Goal: Information Seeking & Learning: Learn about a topic

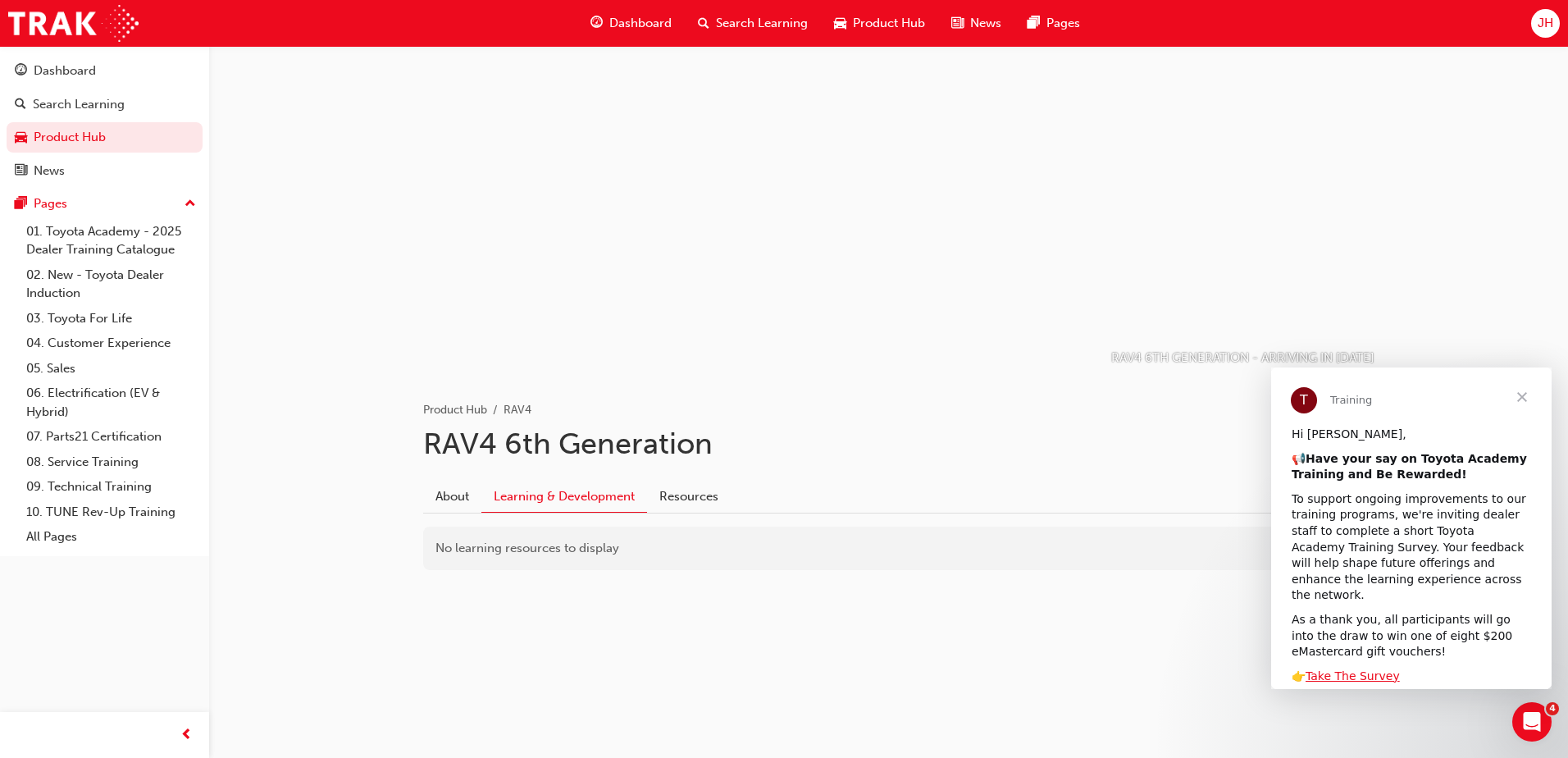
click at [1524, 394] on span "Close" at bounding box center [1521, 397] width 59 height 59
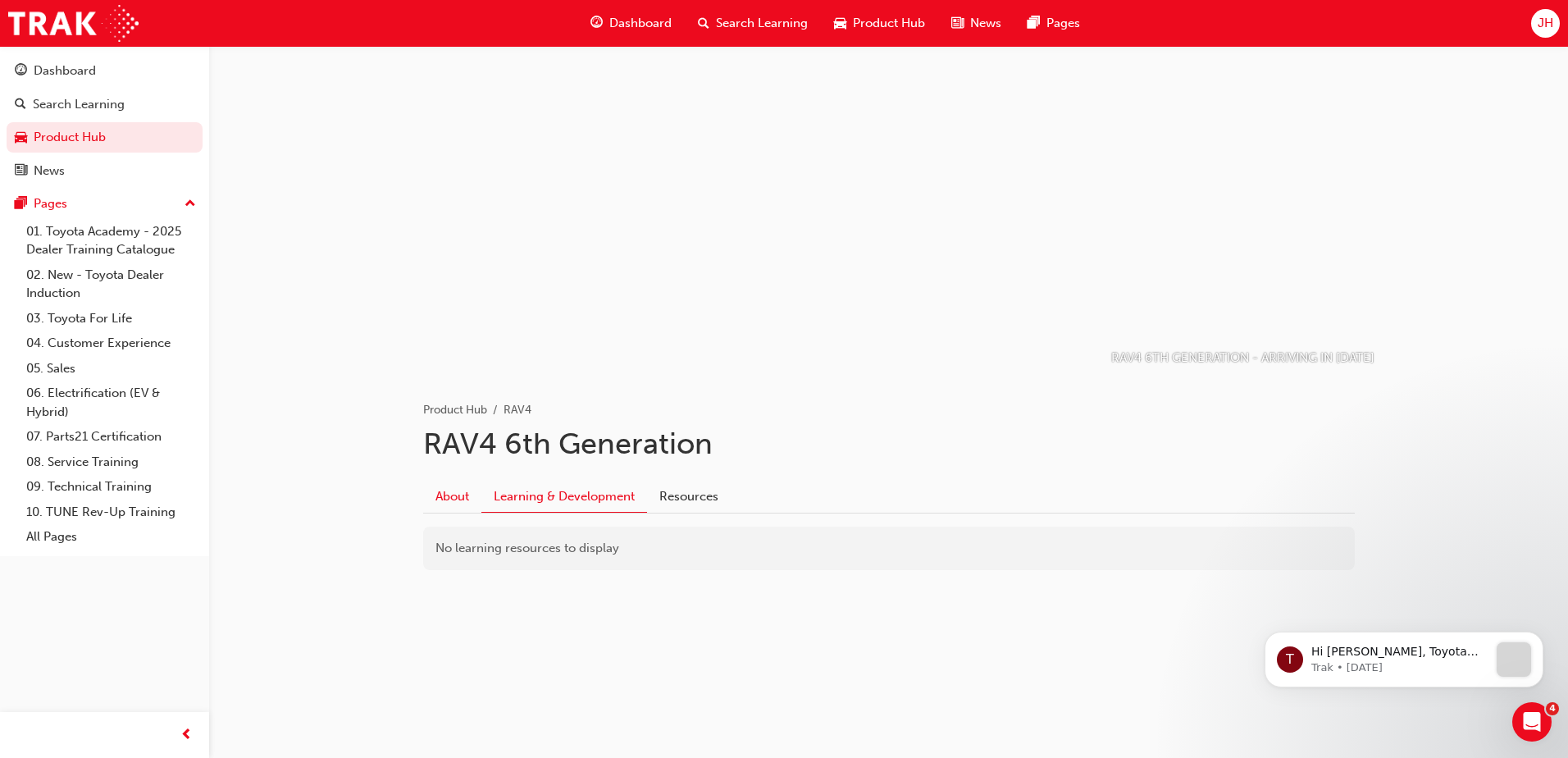
click at [455, 499] on link "About" at bounding box center [453, 497] width 58 height 31
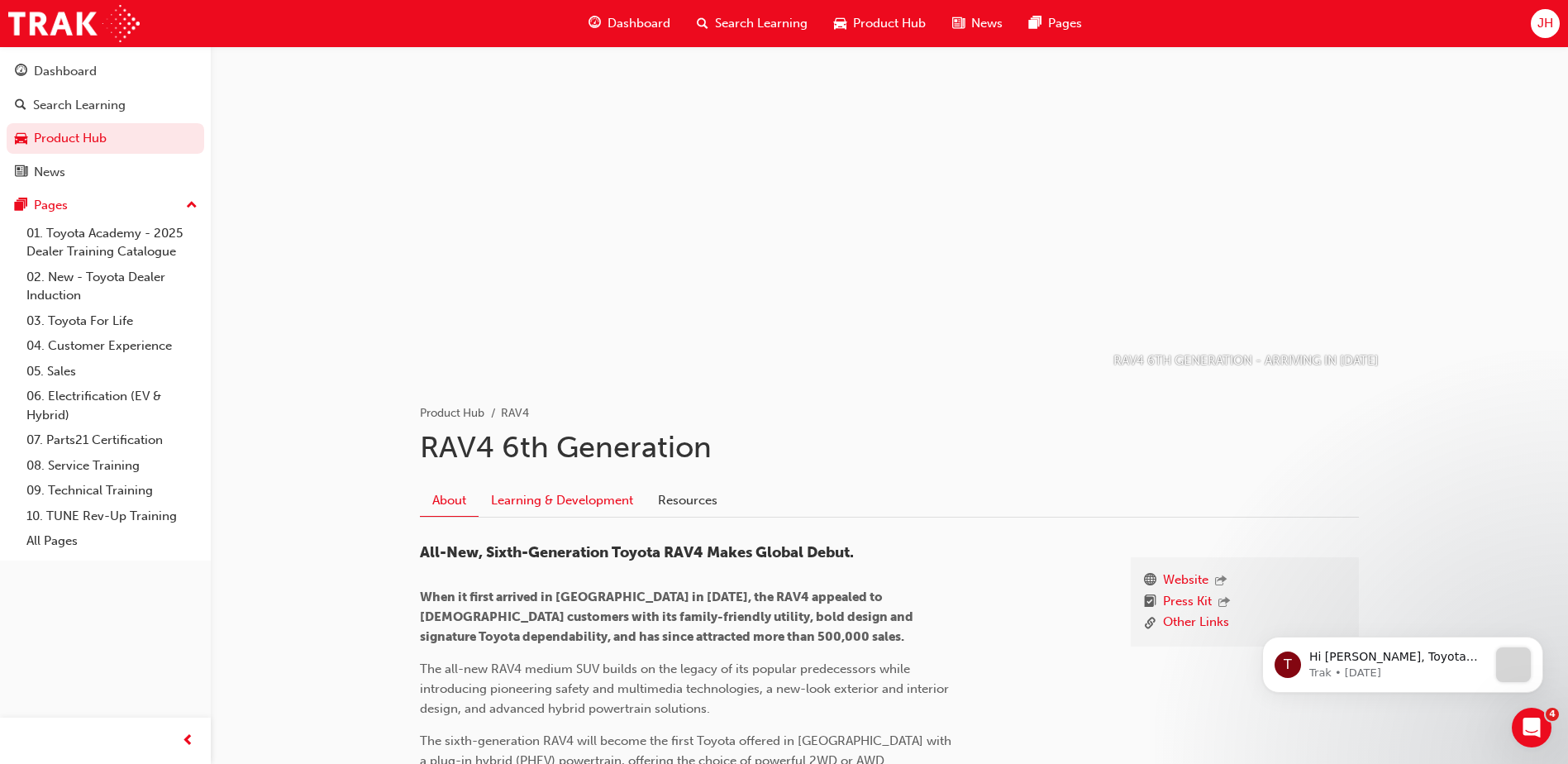
click at [536, 494] on link "Learning & Development" at bounding box center [561, 501] width 167 height 31
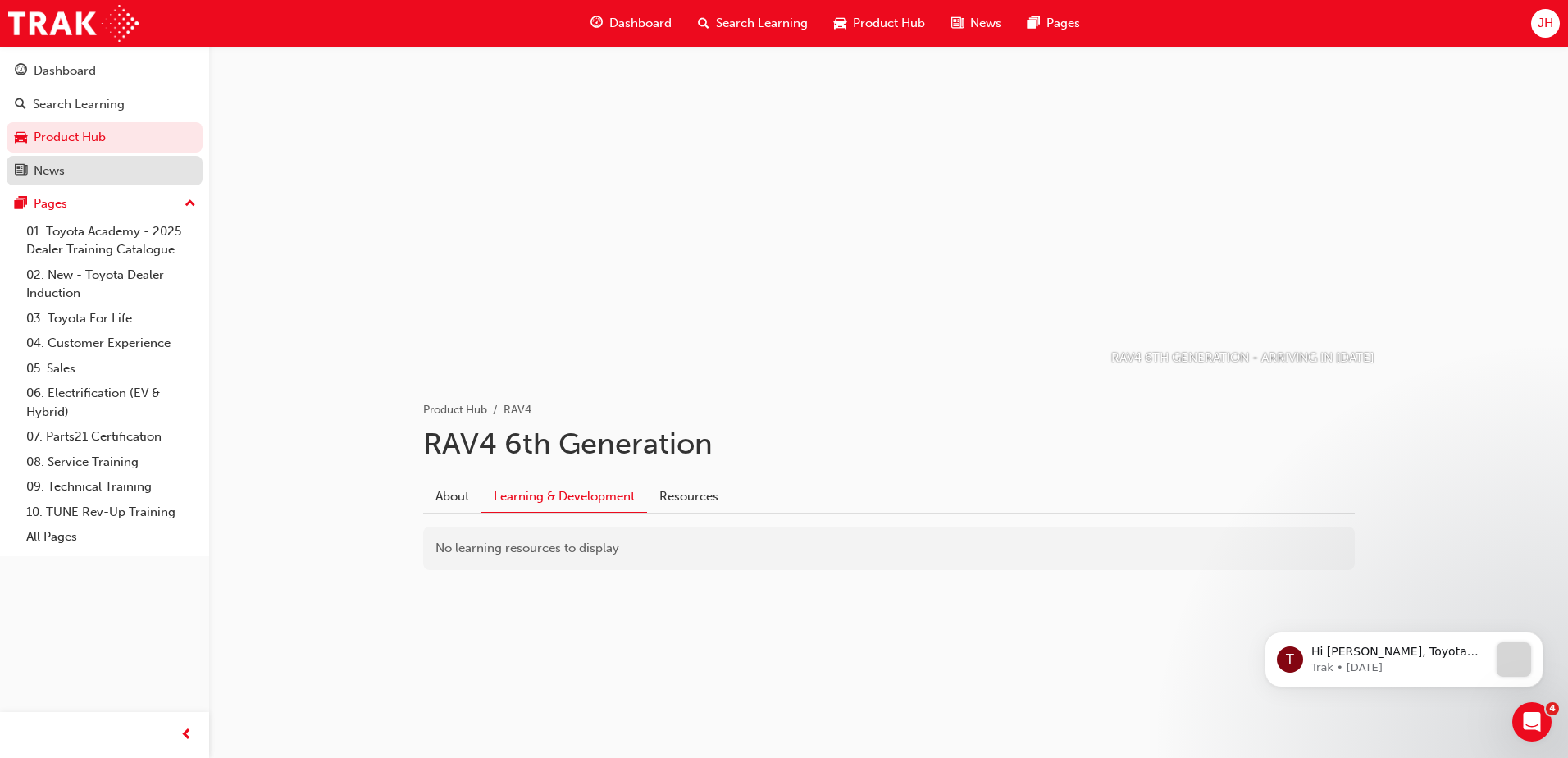
click at [61, 162] on div "News" at bounding box center [49, 171] width 31 height 19
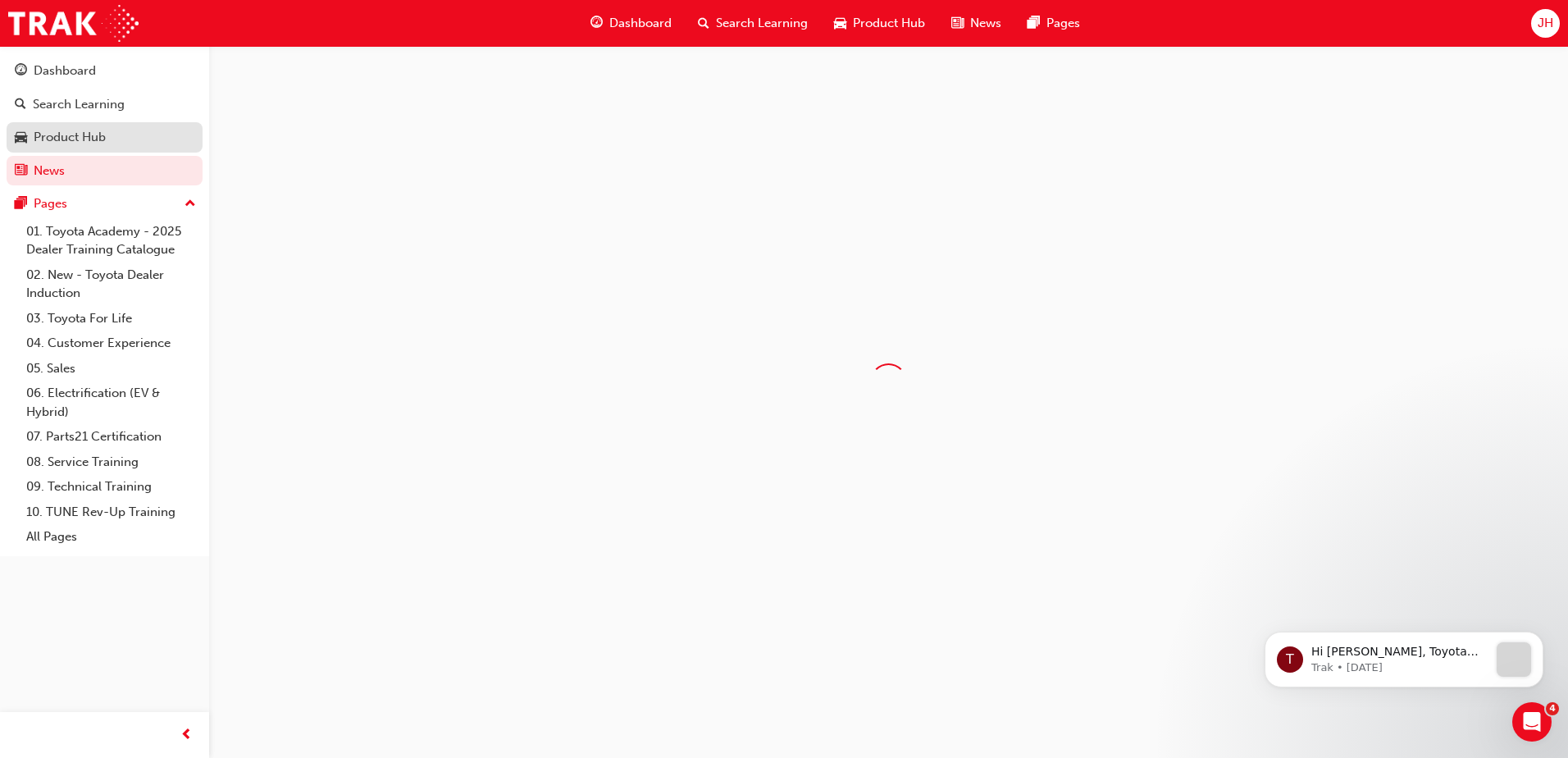
click at [77, 132] on div "Product Hub" at bounding box center [69, 137] width 72 height 19
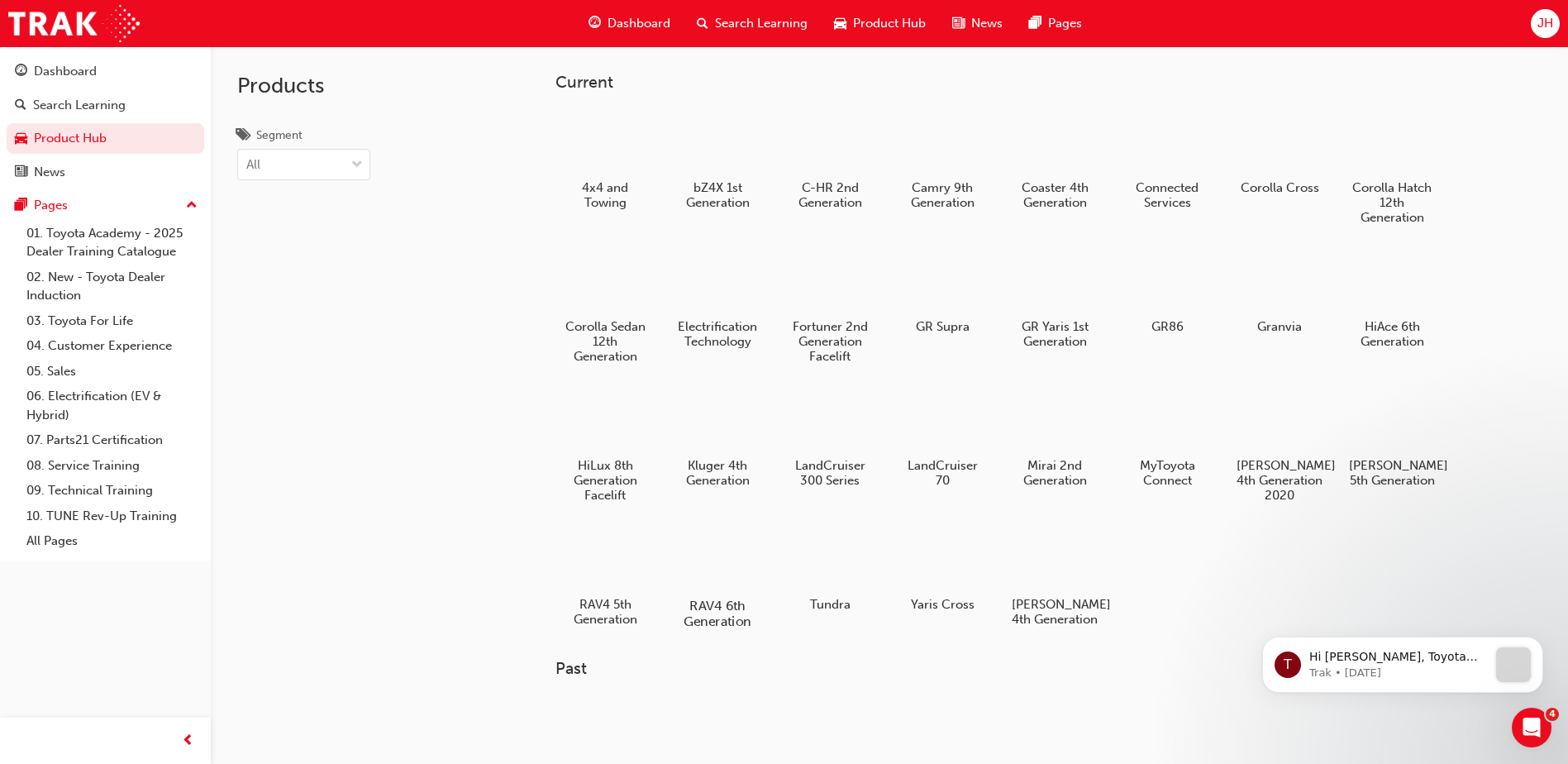
click at [709, 565] on div at bounding box center [718, 559] width 92 height 66
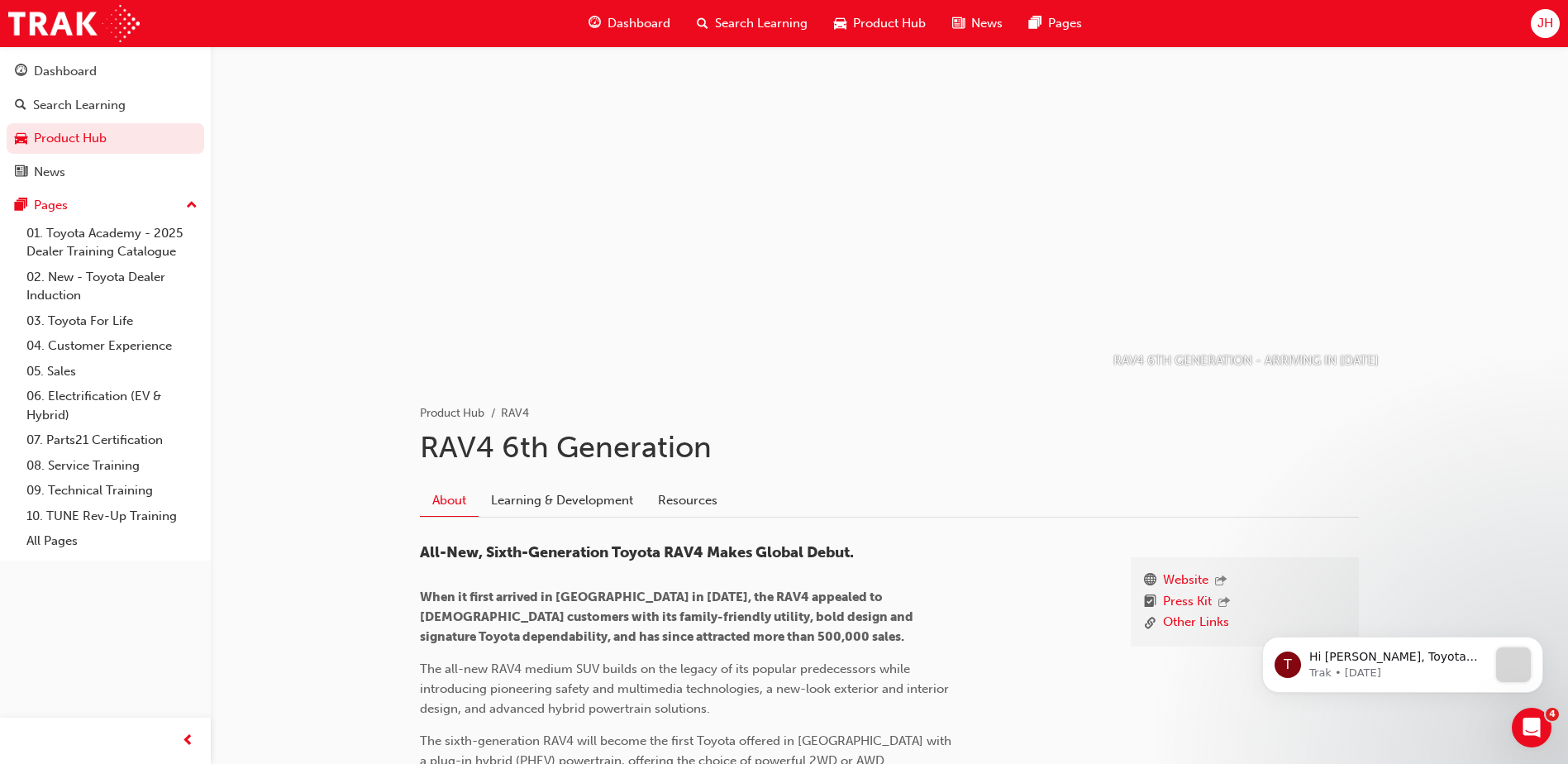
scroll to position [249, 0]
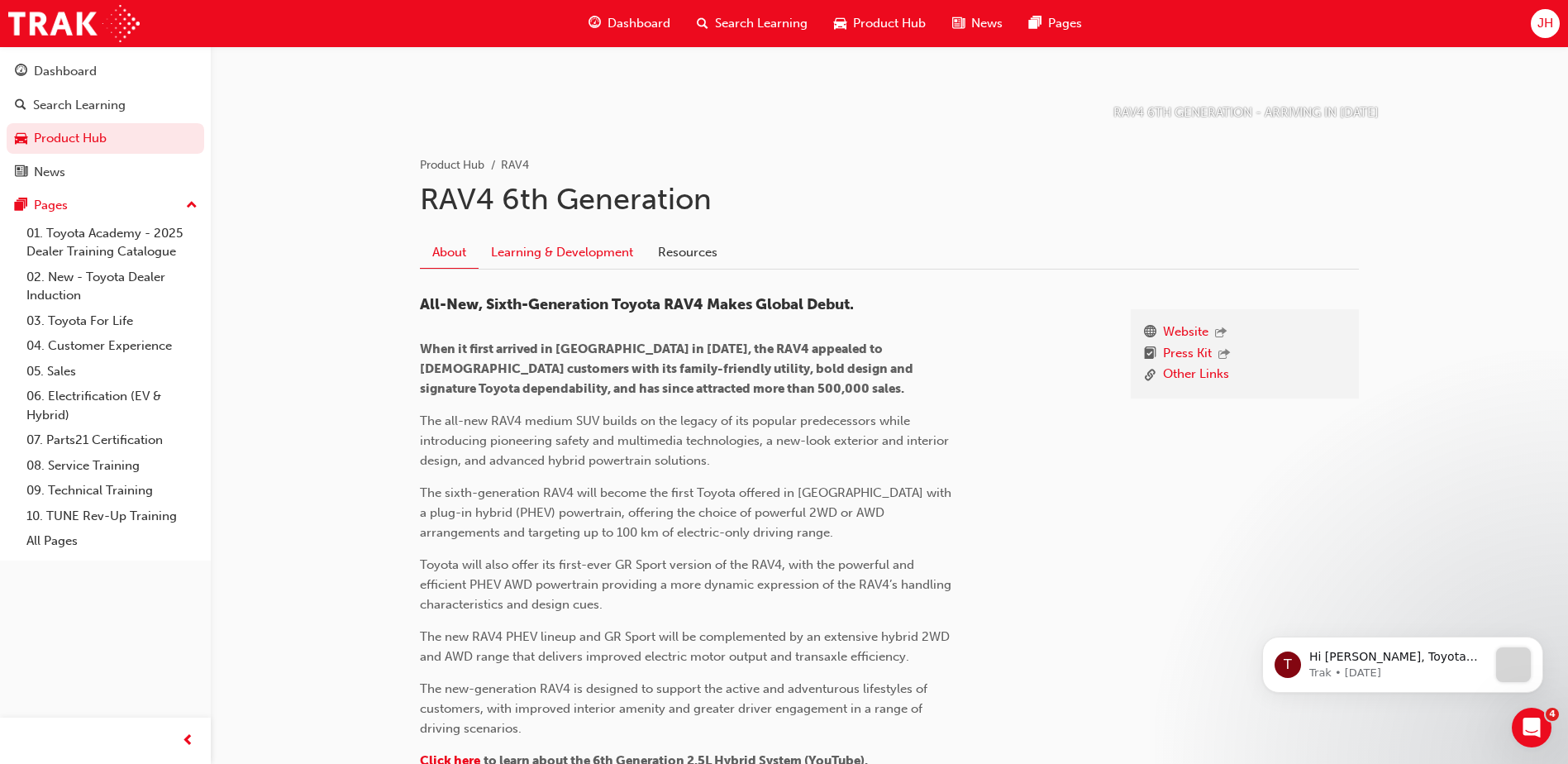
click at [560, 251] on link "Learning & Development" at bounding box center [561, 253] width 167 height 31
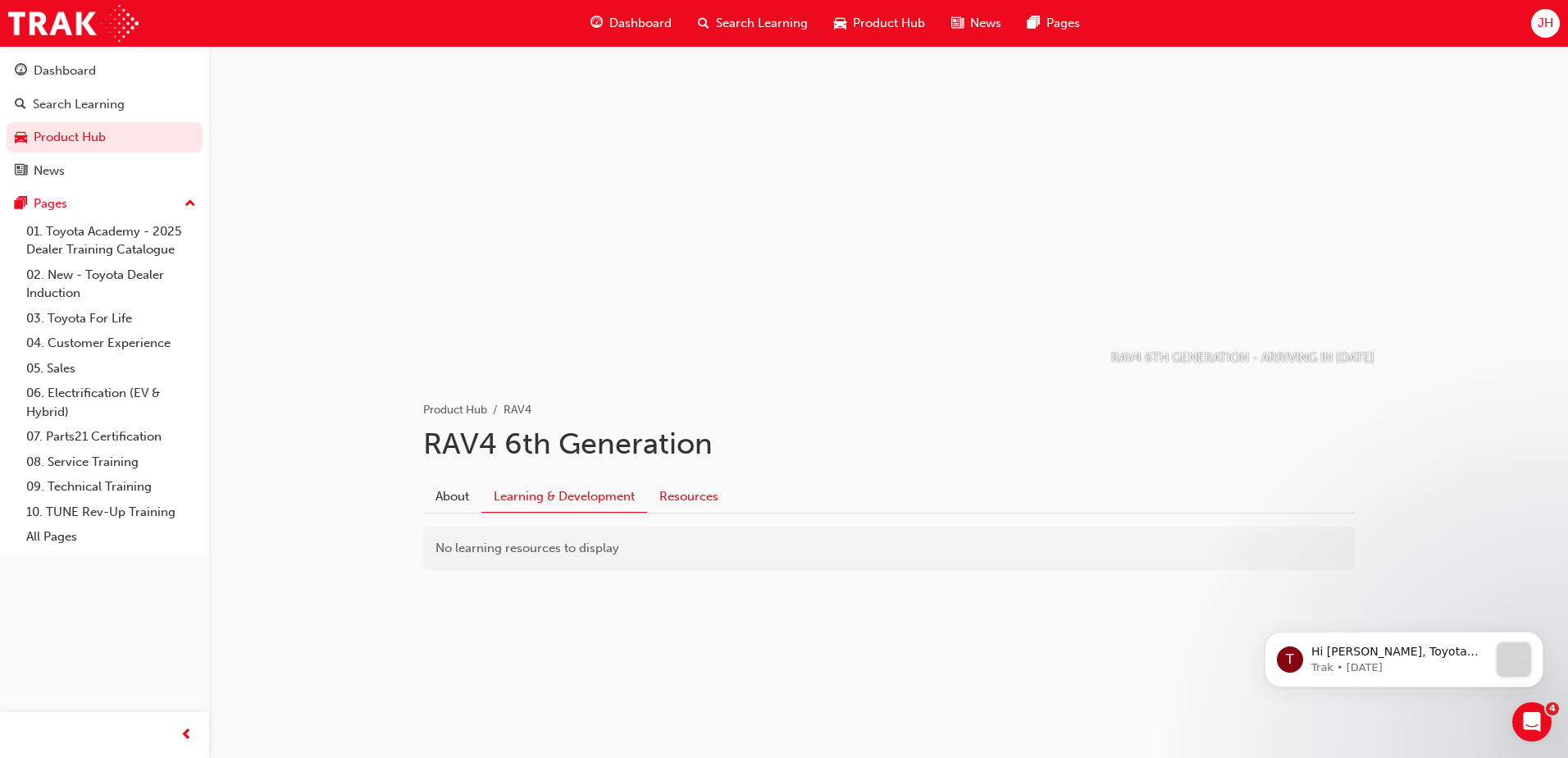
click at [689, 501] on link "Resources" at bounding box center [689, 497] width 84 height 31
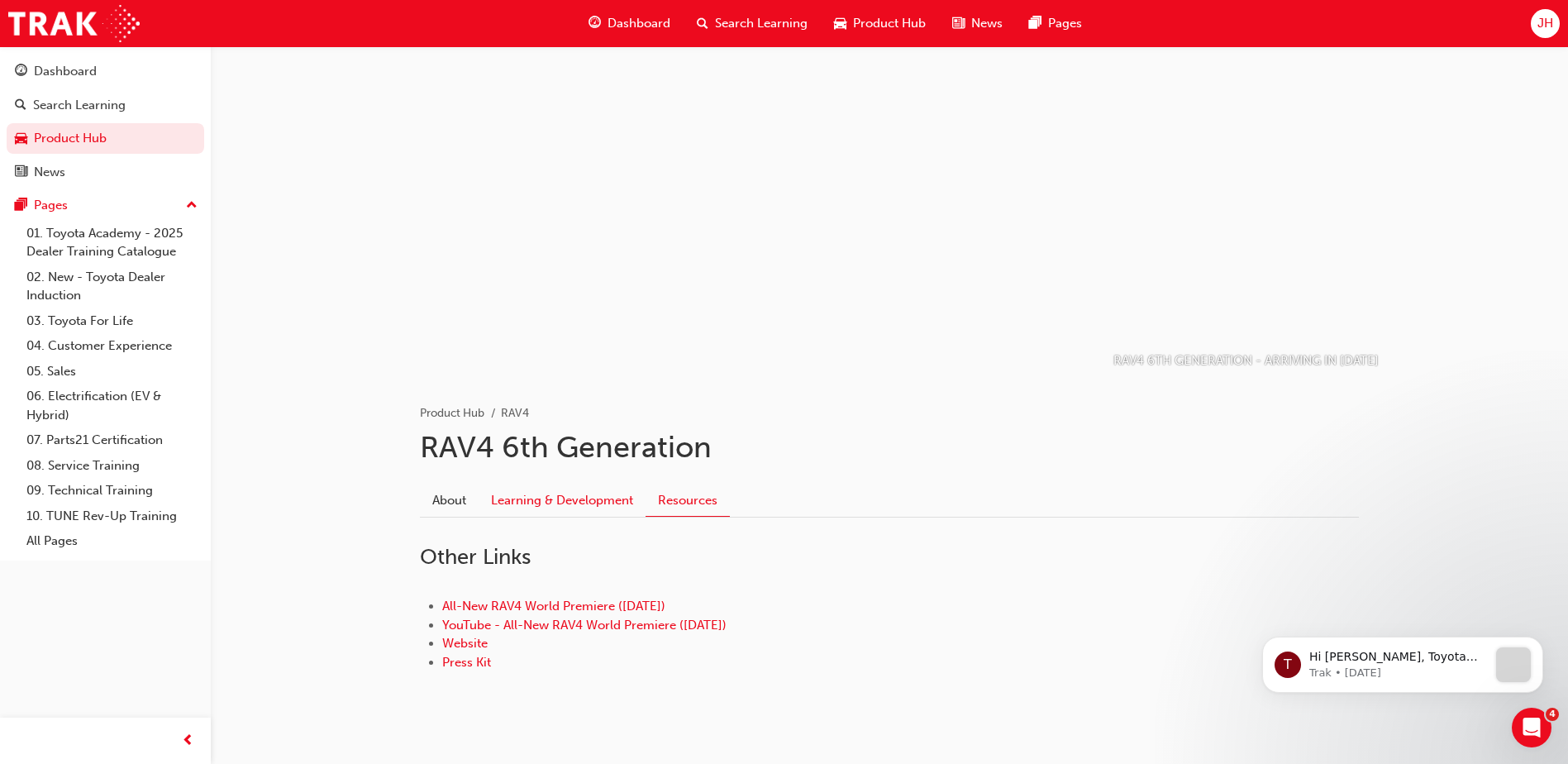
click at [564, 502] on link "Learning & Development" at bounding box center [561, 501] width 167 height 31
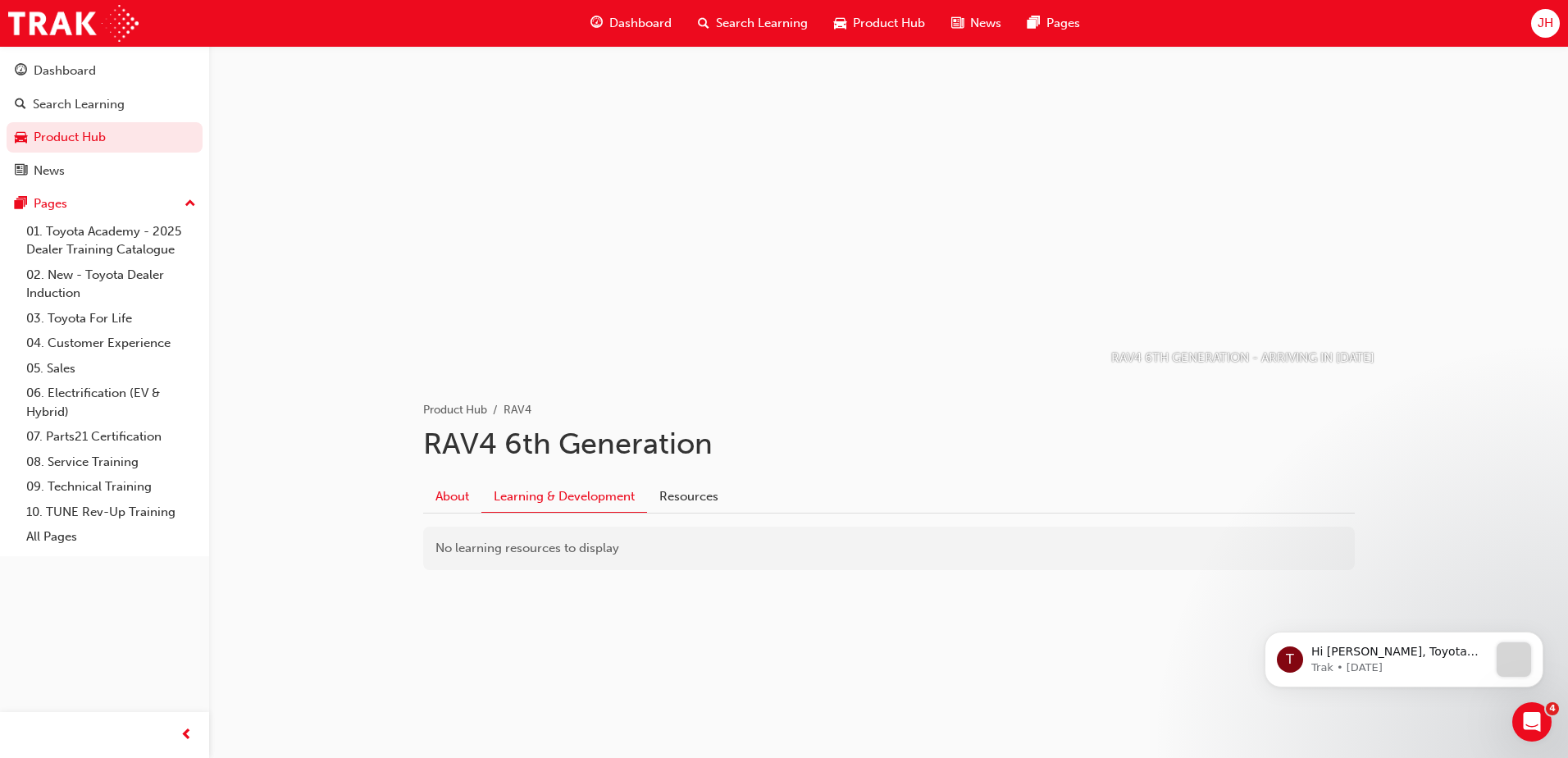
click at [471, 495] on link "About" at bounding box center [453, 497] width 58 height 31
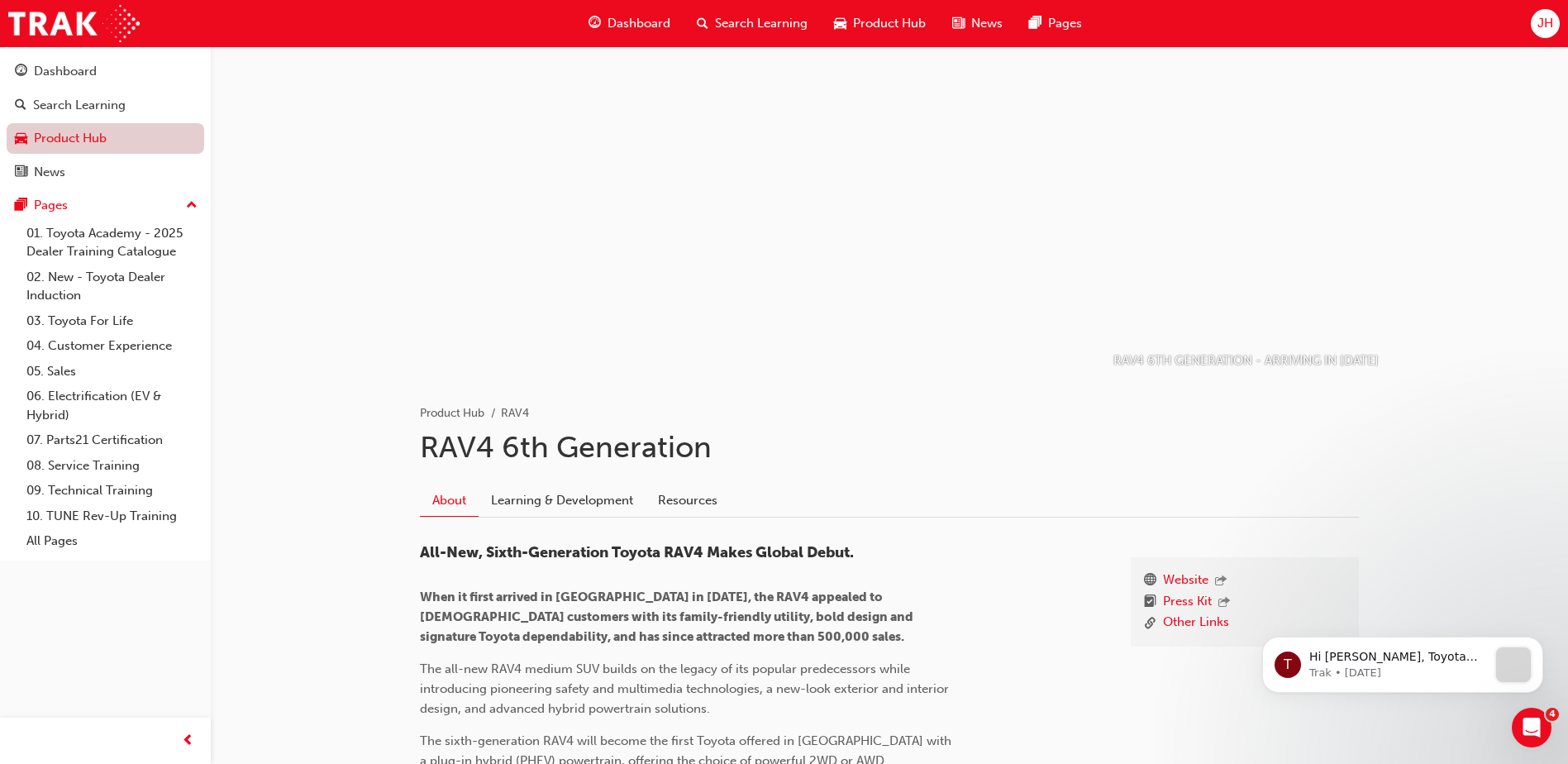
click at [128, 134] on link "Product Hub" at bounding box center [105, 138] width 198 height 30
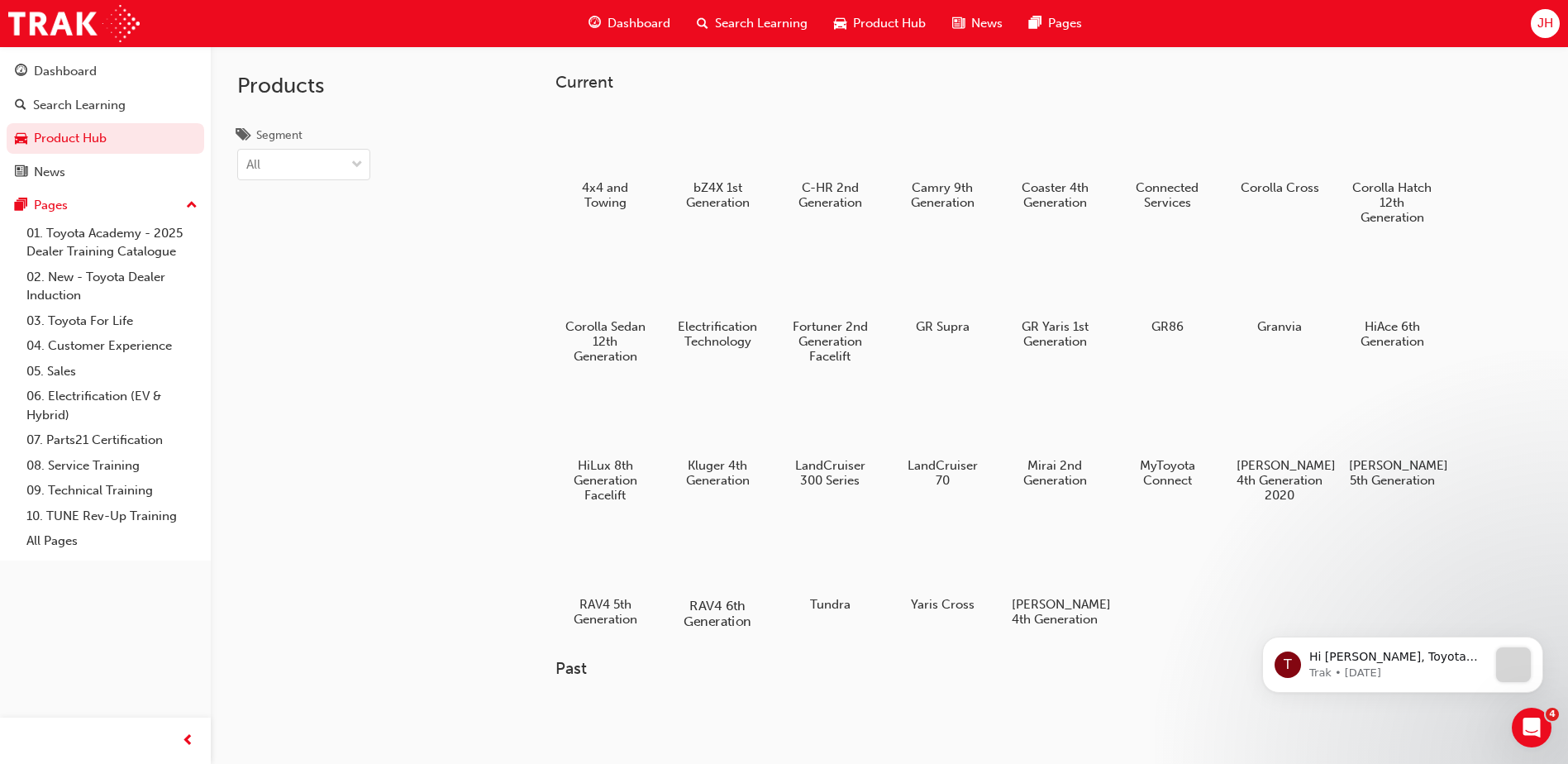
click at [727, 572] on div at bounding box center [718, 559] width 92 height 66
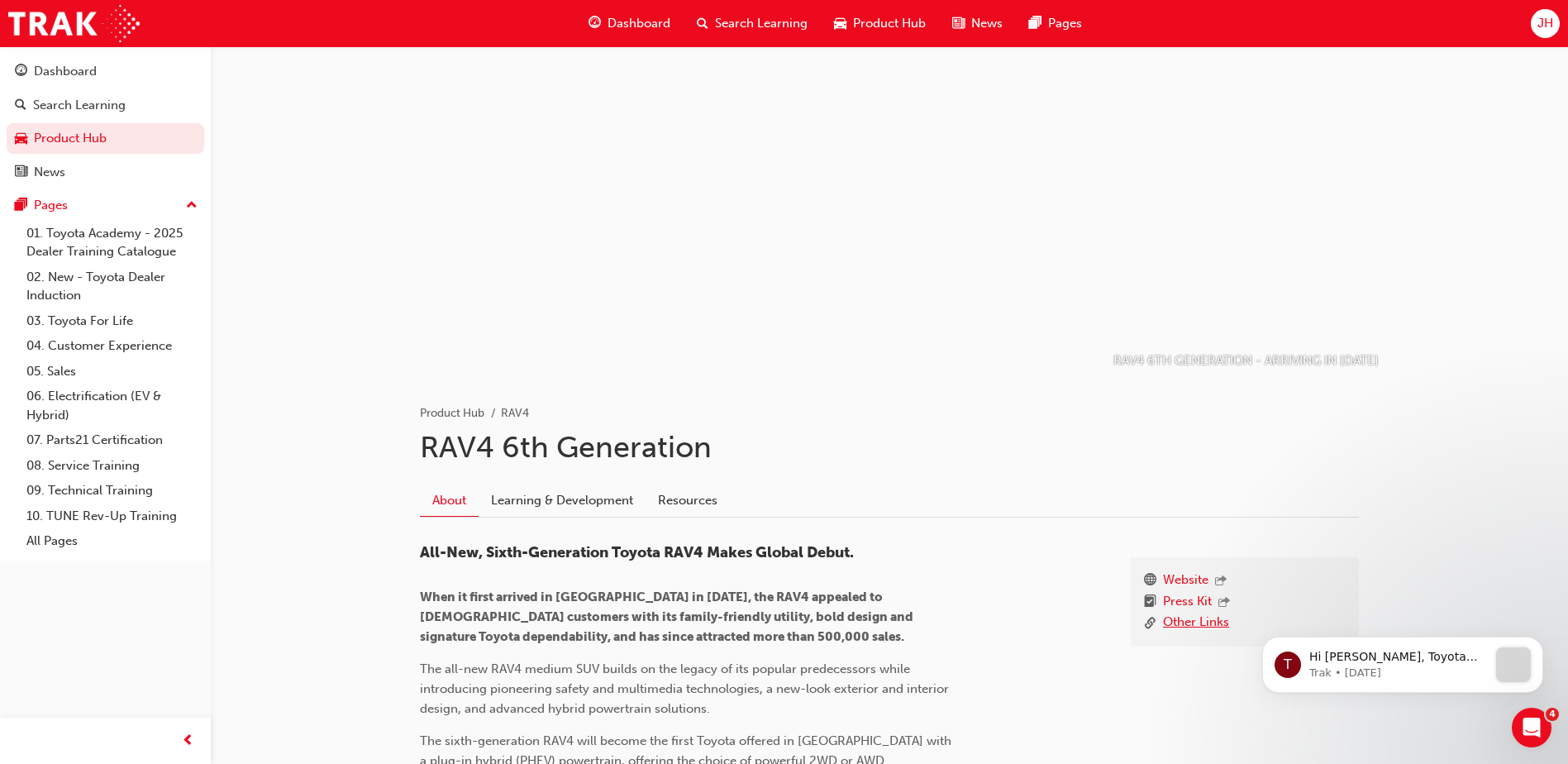
click at [1183, 628] on link "Other Links" at bounding box center [1196, 623] width 66 height 20
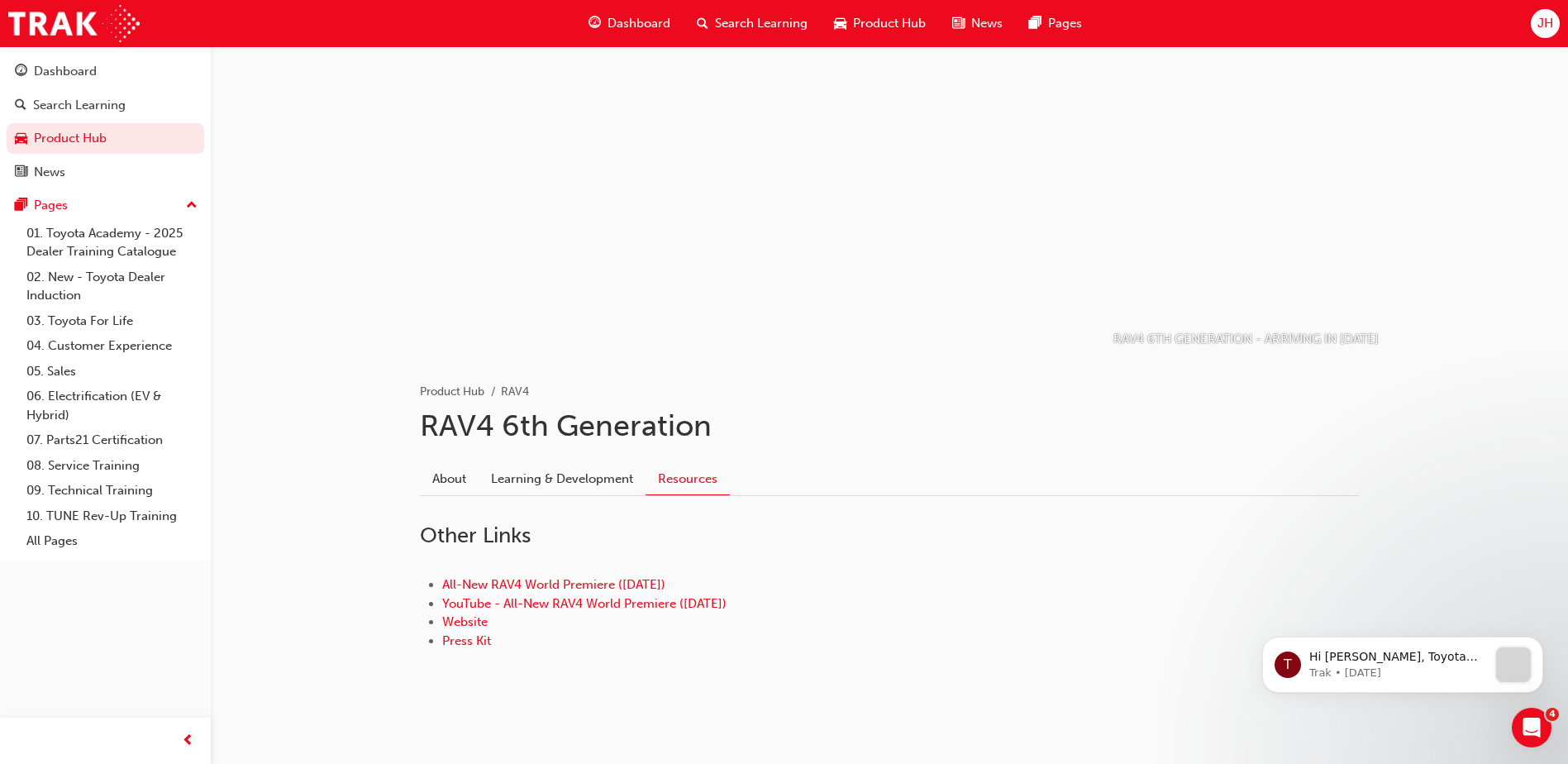
scroll to position [29, 0]
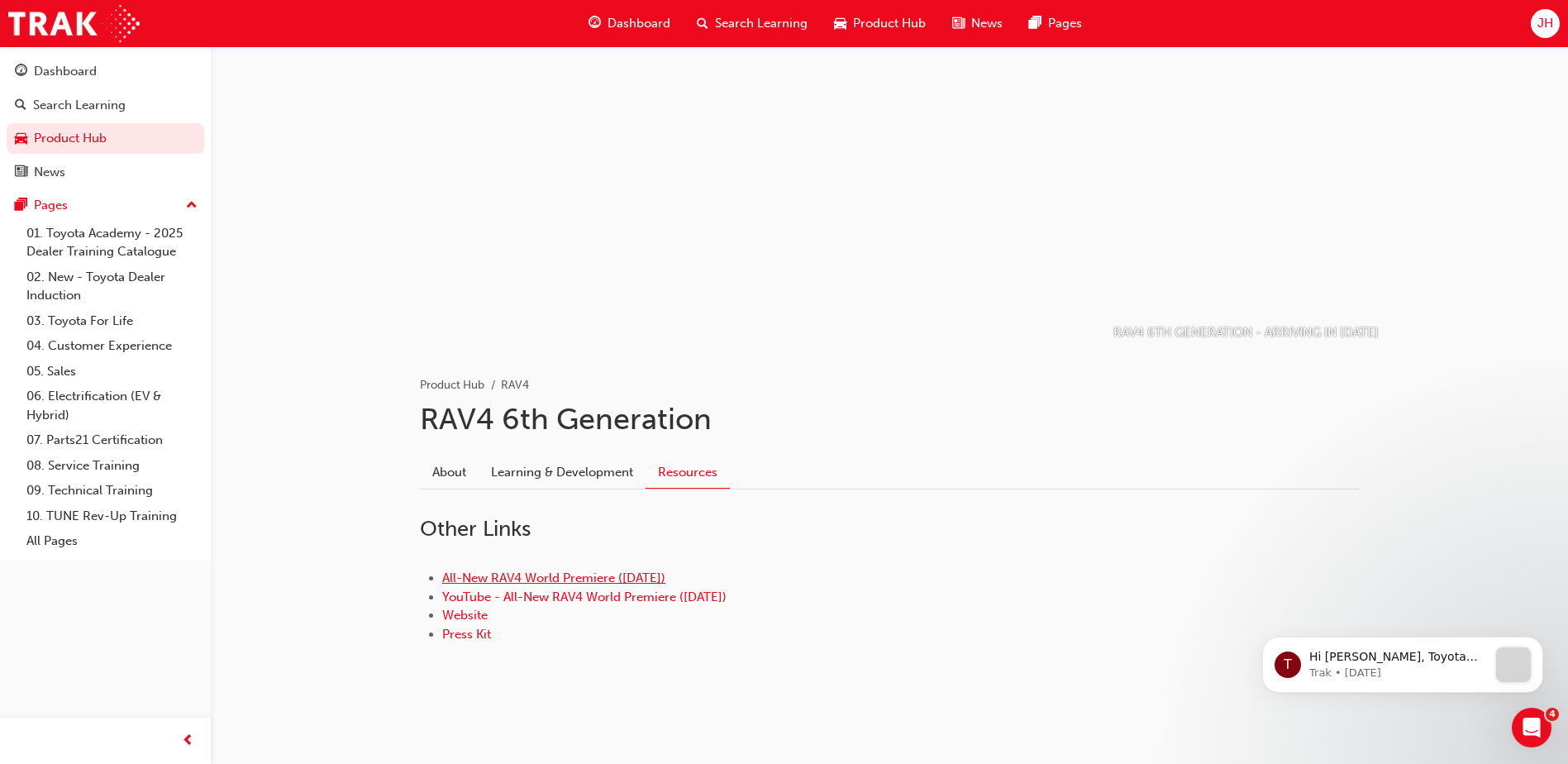
click at [569, 574] on link "All-New RAV4 World Premiere ([DATE])" at bounding box center [554, 578] width 224 height 15
